Goal: Task Accomplishment & Management: Manage account settings

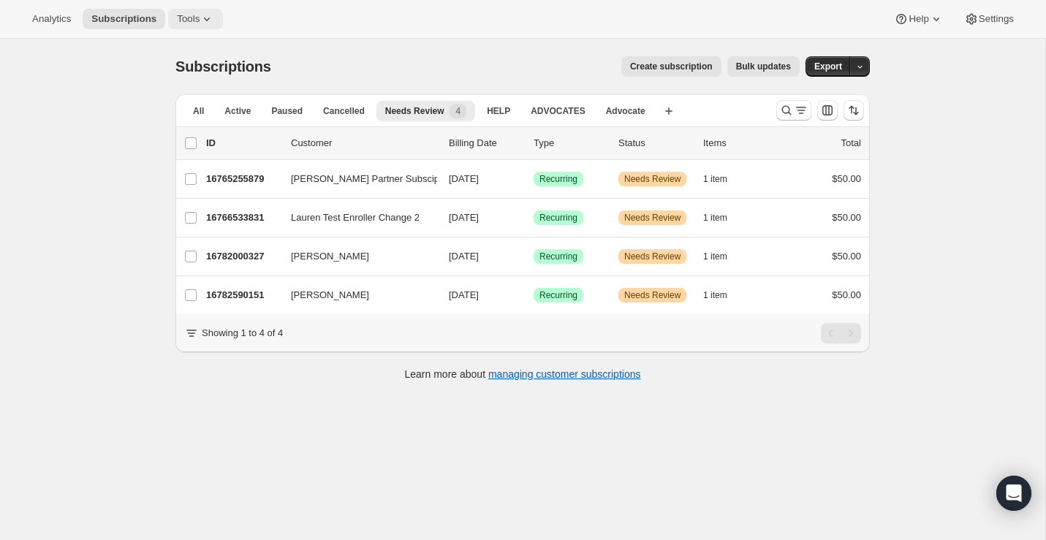
click at [209, 18] on icon at bounding box center [207, 20] width 6 height 4
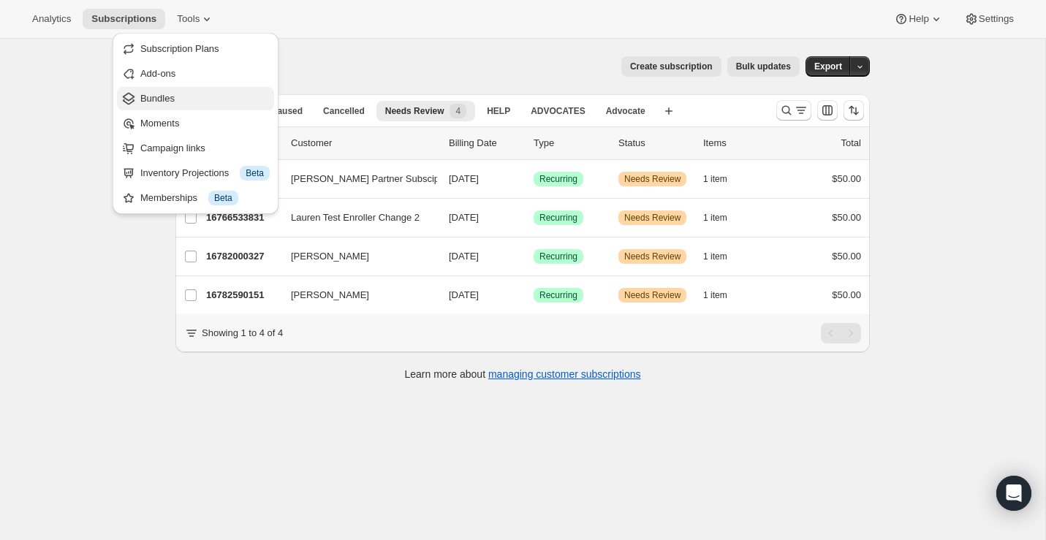
click at [157, 99] on span "Bundles" at bounding box center [157, 98] width 34 height 11
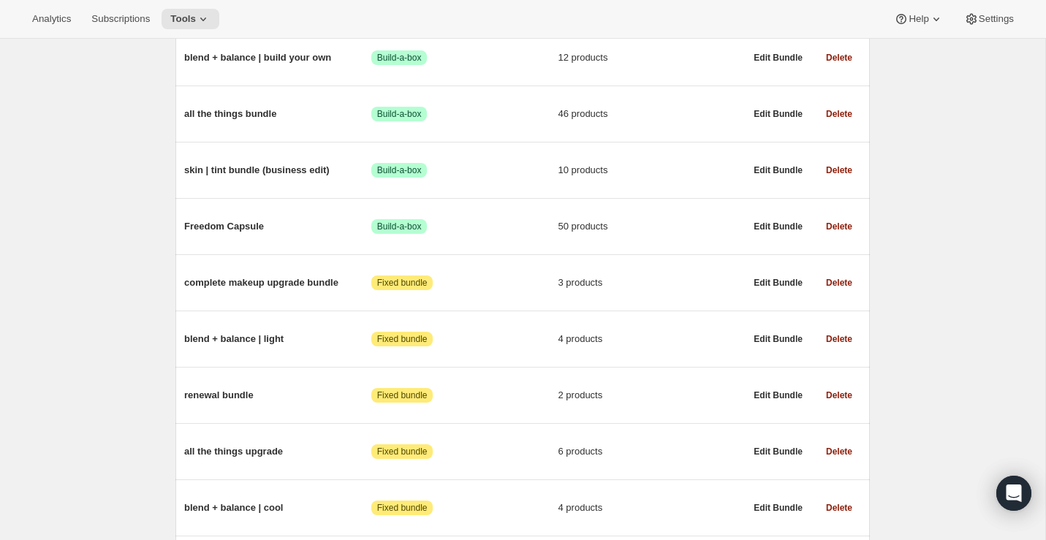
scroll to position [589, 0]
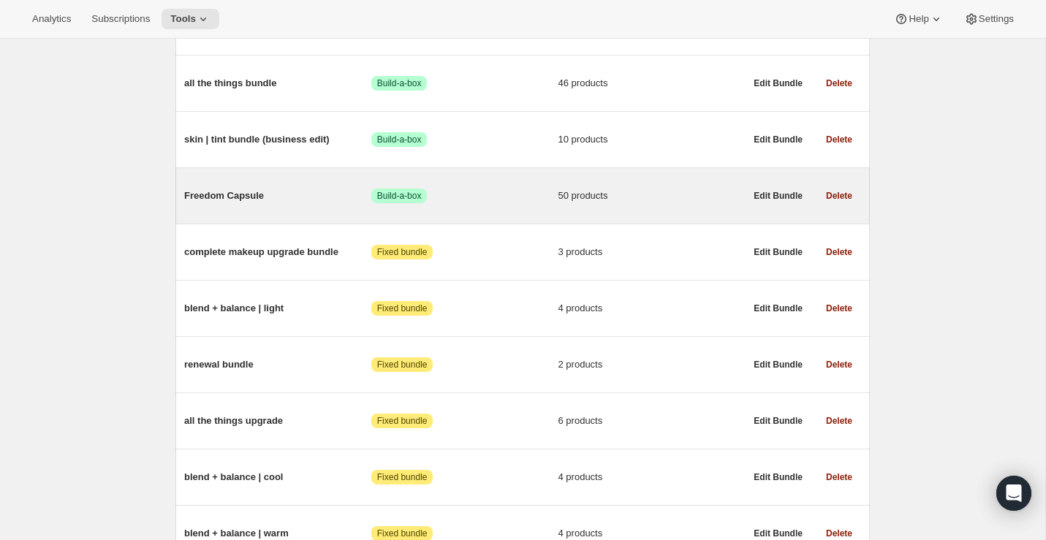
click at [251, 197] on span "Freedom Capsule" at bounding box center [277, 196] width 187 height 15
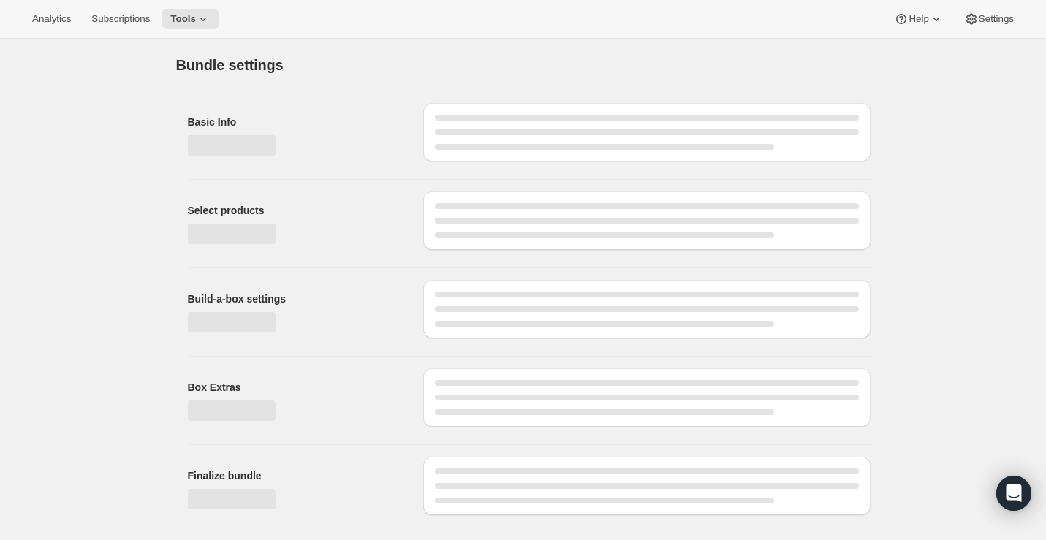
type input "Freedom Capsule"
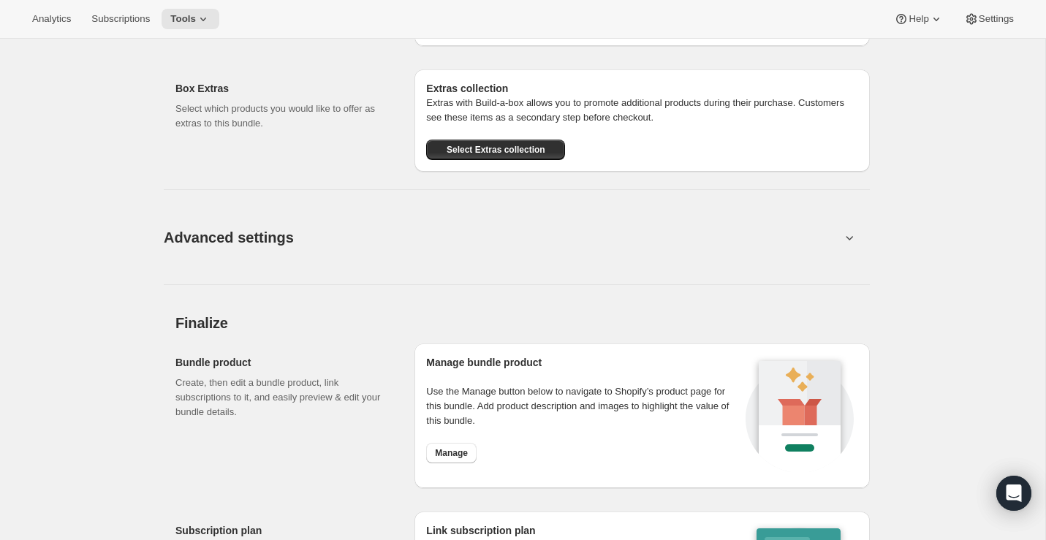
scroll to position [3672, 0]
click at [820, 188] on div "Advanced settings Create Box filters Select which product filters may be select…" at bounding box center [517, 227] width 706 height 113
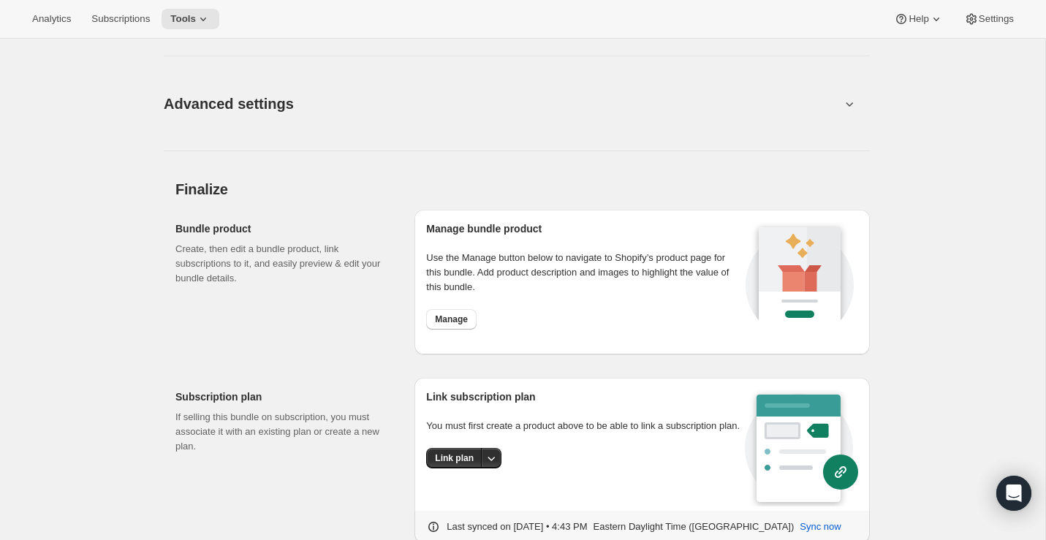
scroll to position [3845, 0]
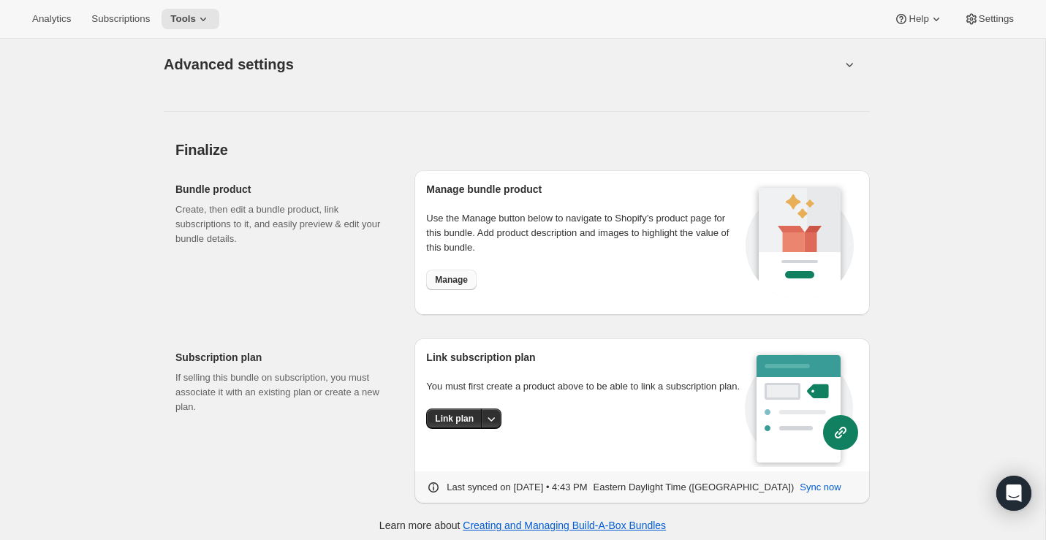
click at [458, 276] on span "Manage" at bounding box center [451, 280] width 33 height 12
